Goal: Communication & Community: Answer question/provide support

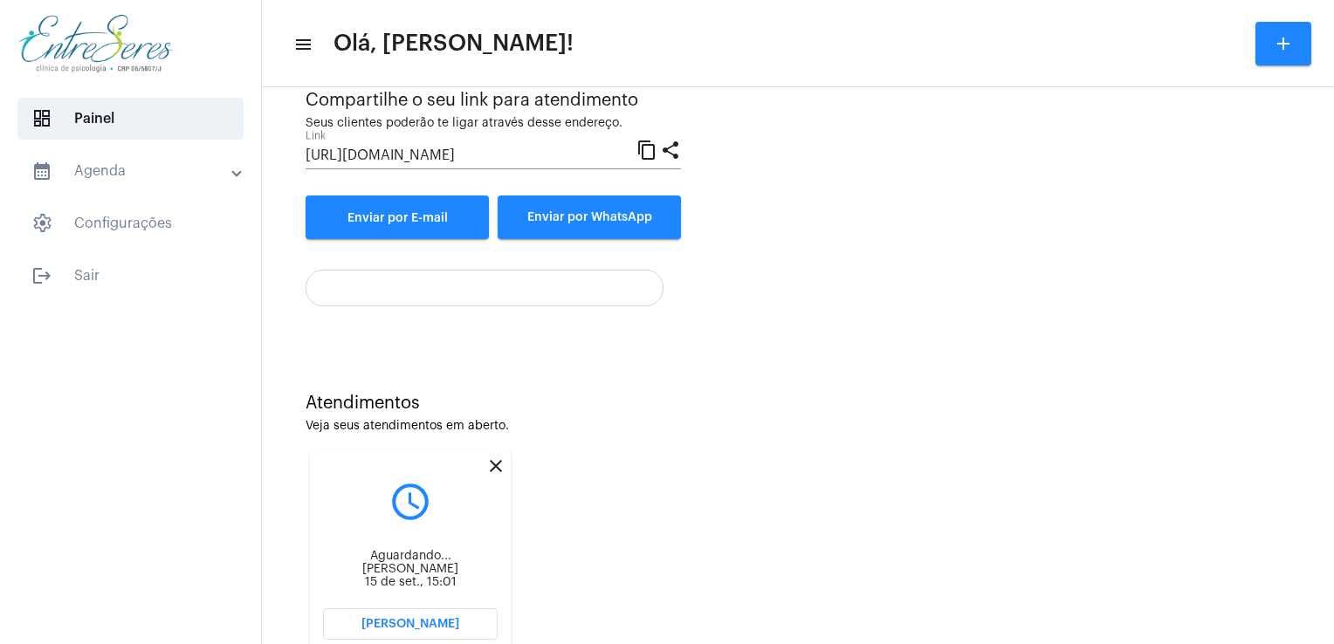
scroll to position [192, 0]
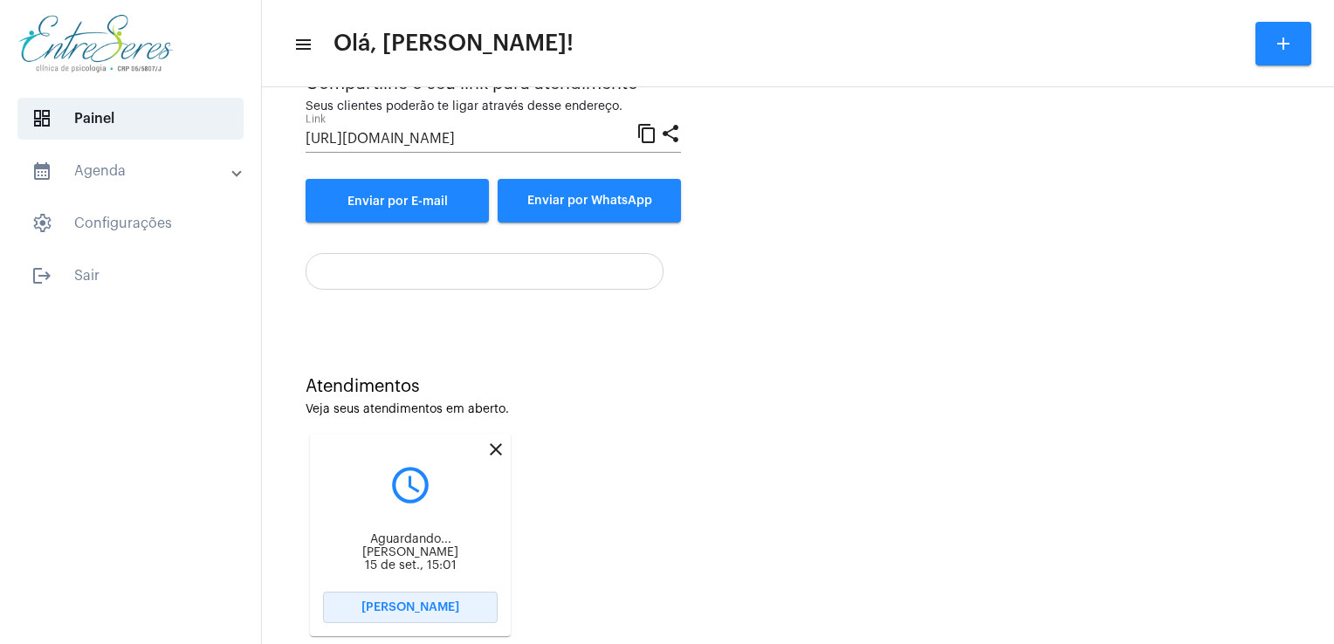
click at [414, 611] on span "[PERSON_NAME]" at bounding box center [410, 607] width 98 height 12
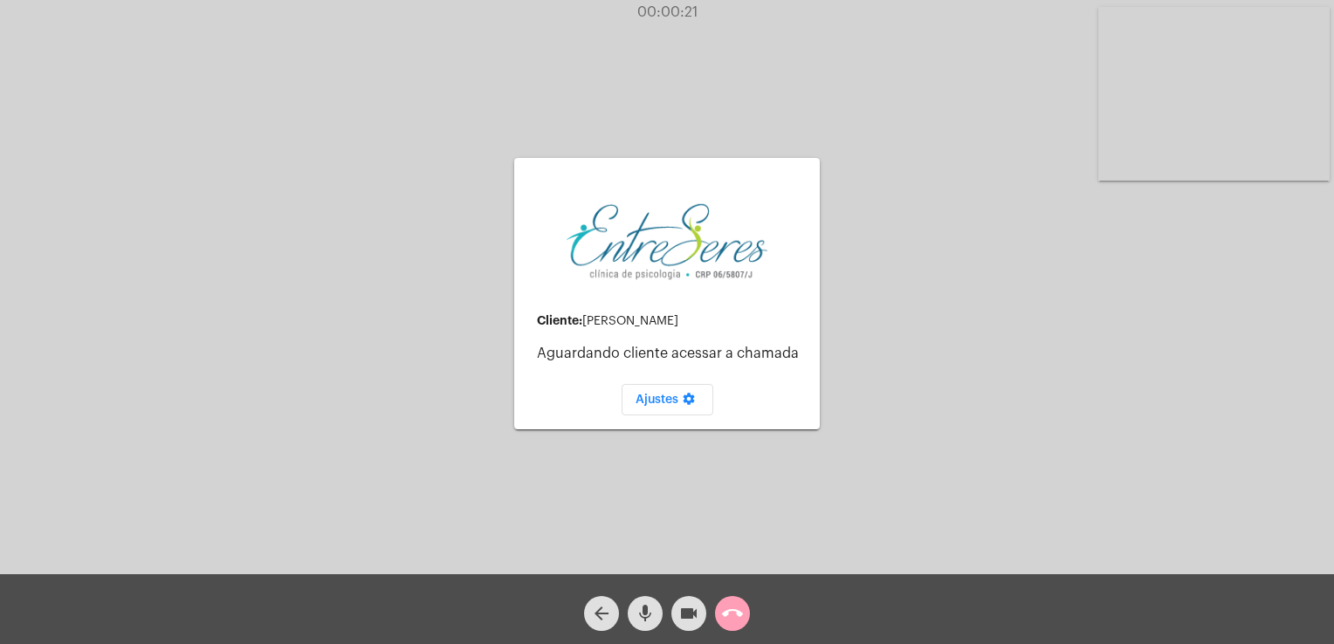
click at [728, 619] on mat-icon "call_end" at bounding box center [732, 613] width 21 height 21
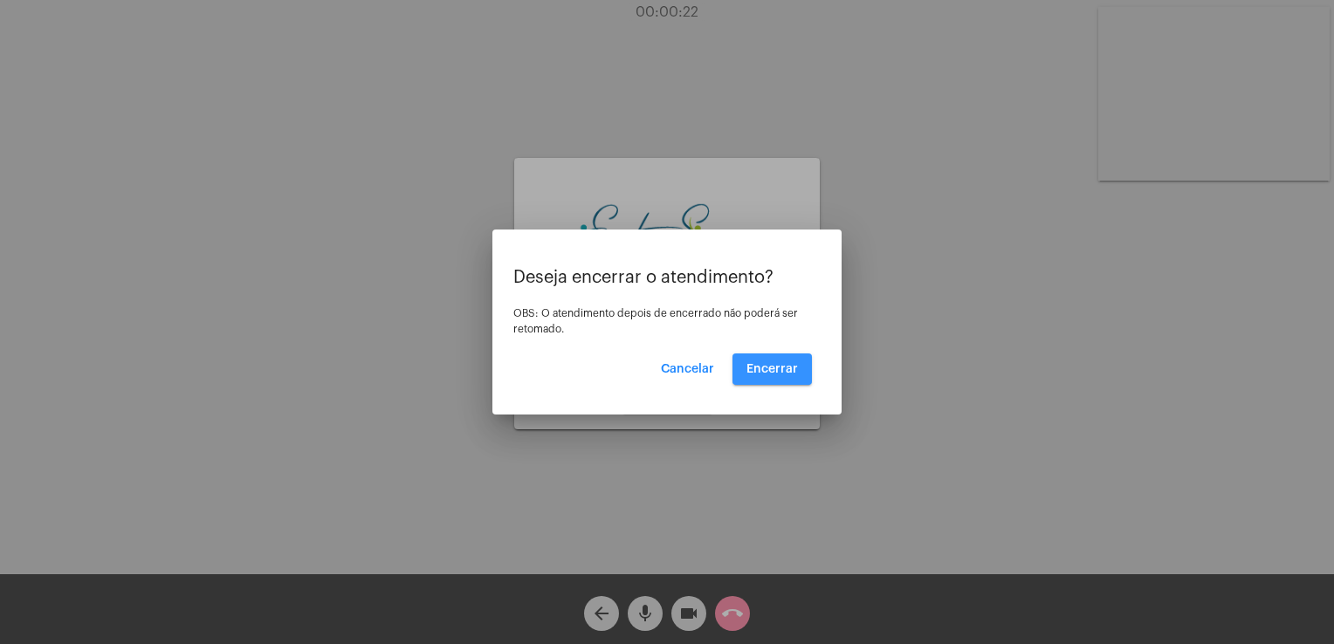
click at [785, 363] on span "Encerrar" at bounding box center [771, 369] width 51 height 12
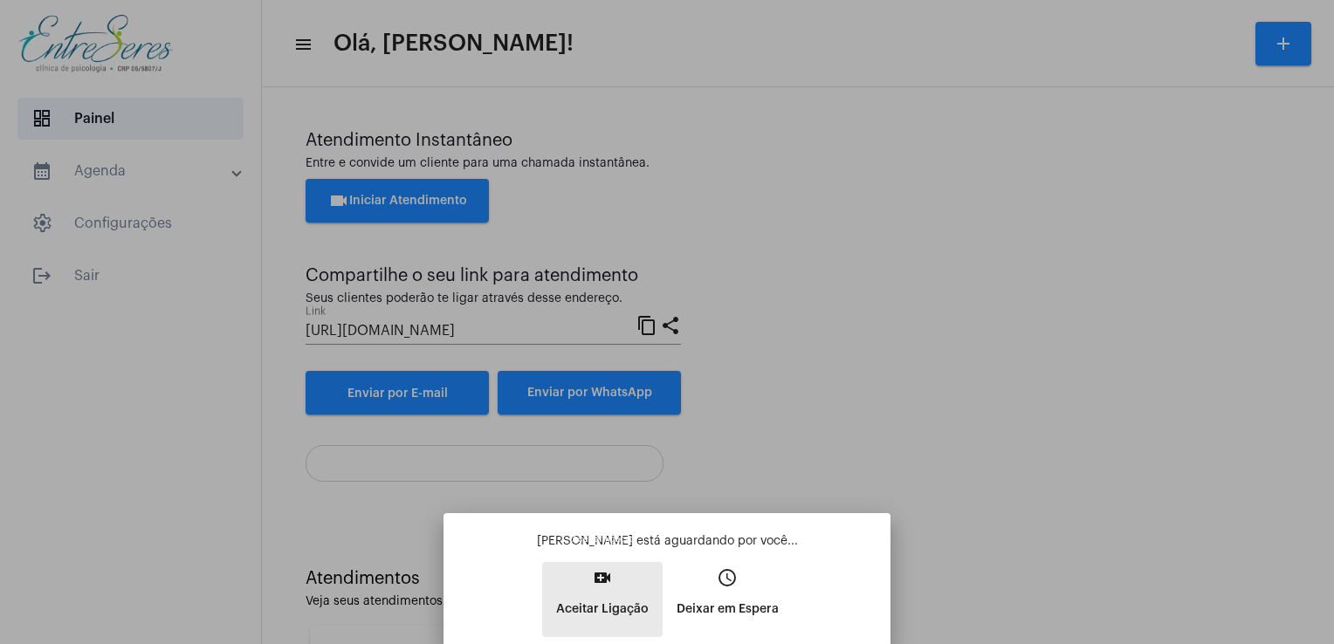
click at [596, 569] on mat-icon "video_call" at bounding box center [602, 577] width 21 height 21
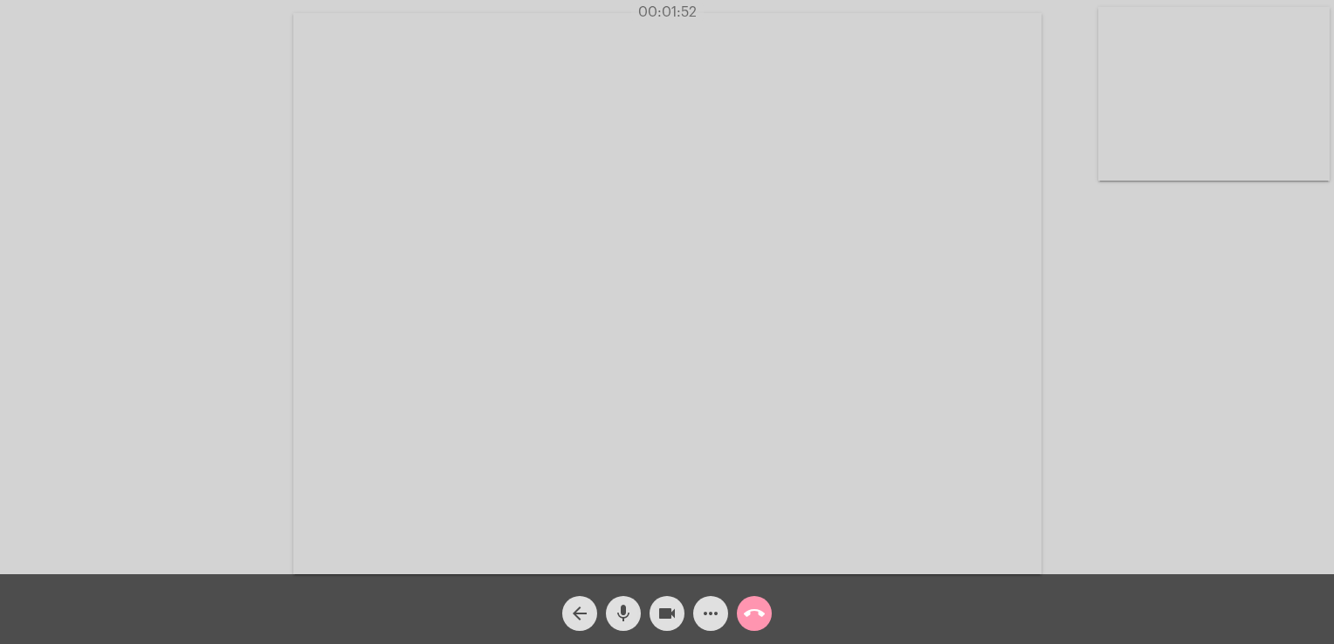
click at [1267, 353] on div "Acessando Câmera e Microfone..." at bounding box center [667, 291] width 1330 height 574
